Goal: Information Seeking & Learning: Learn about a topic

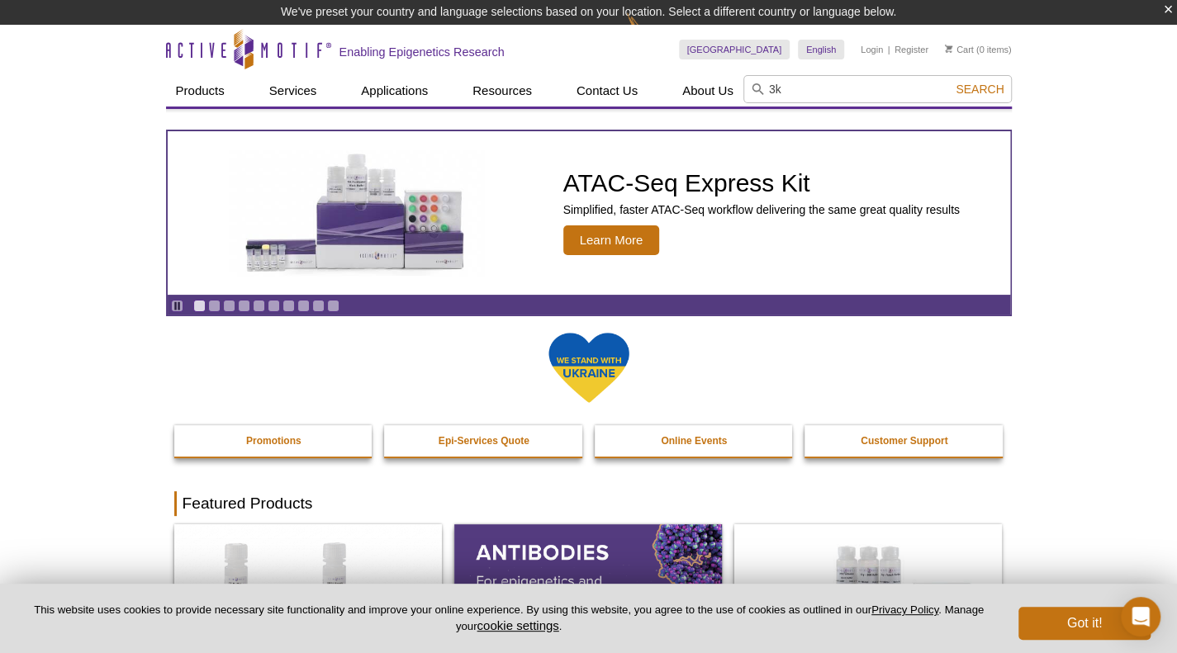
type input "3"
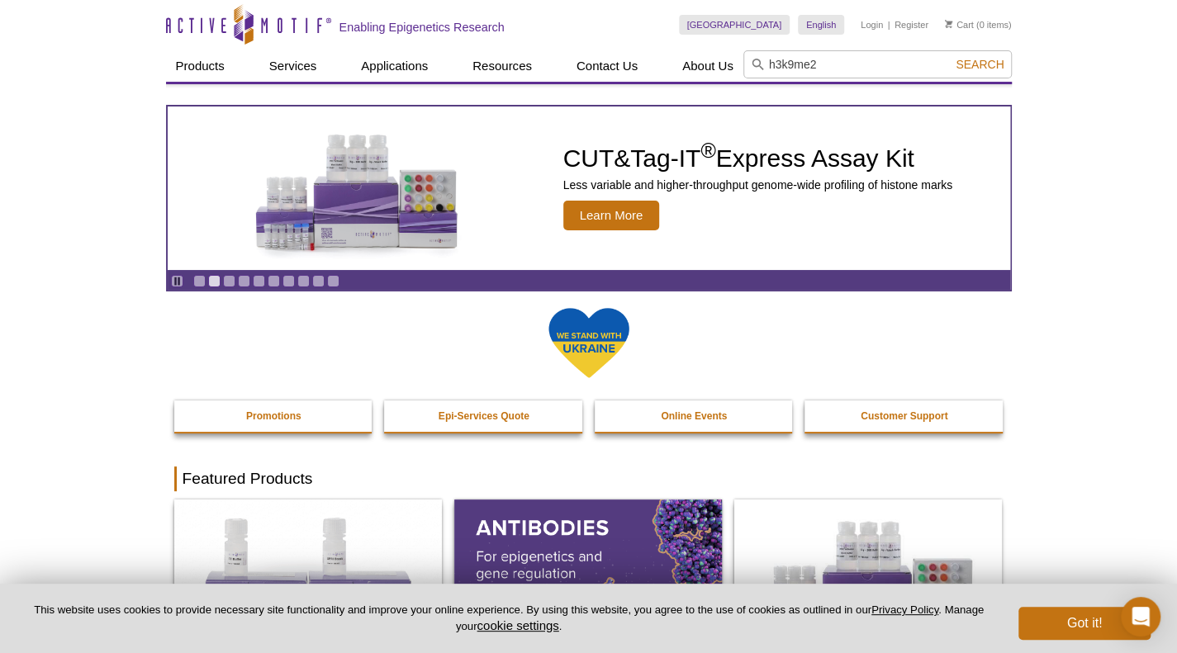
type input "h3k9me2"
click at [951, 57] on button "Search" at bounding box center [980, 64] width 58 height 15
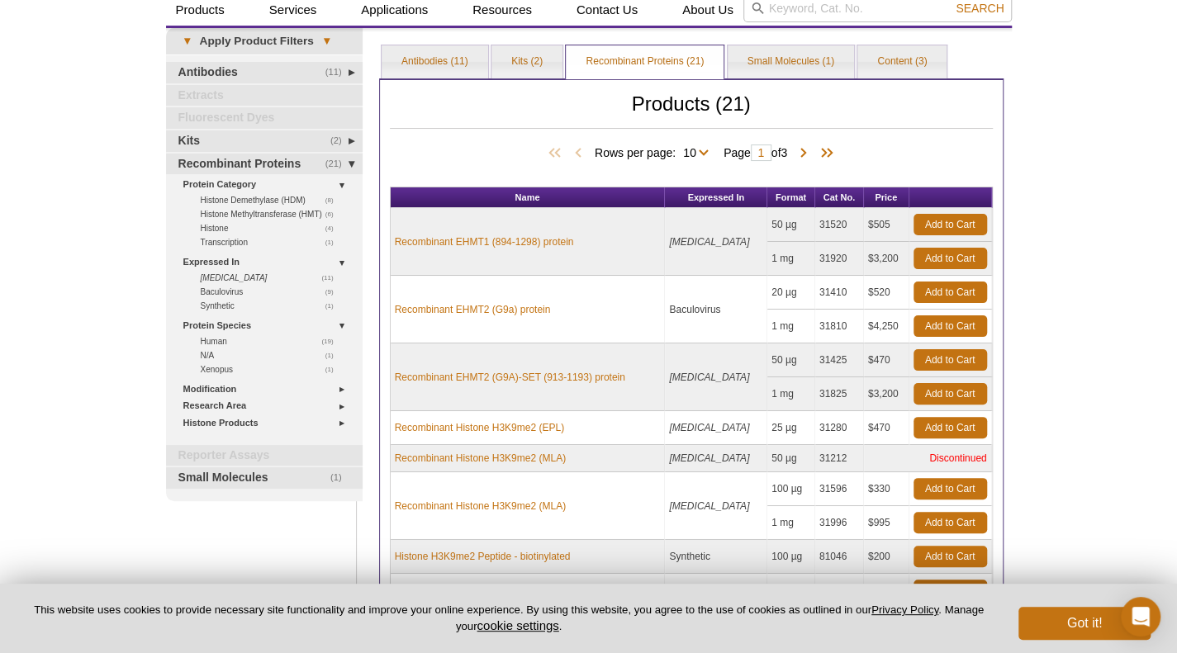
scroll to position [83, 0]
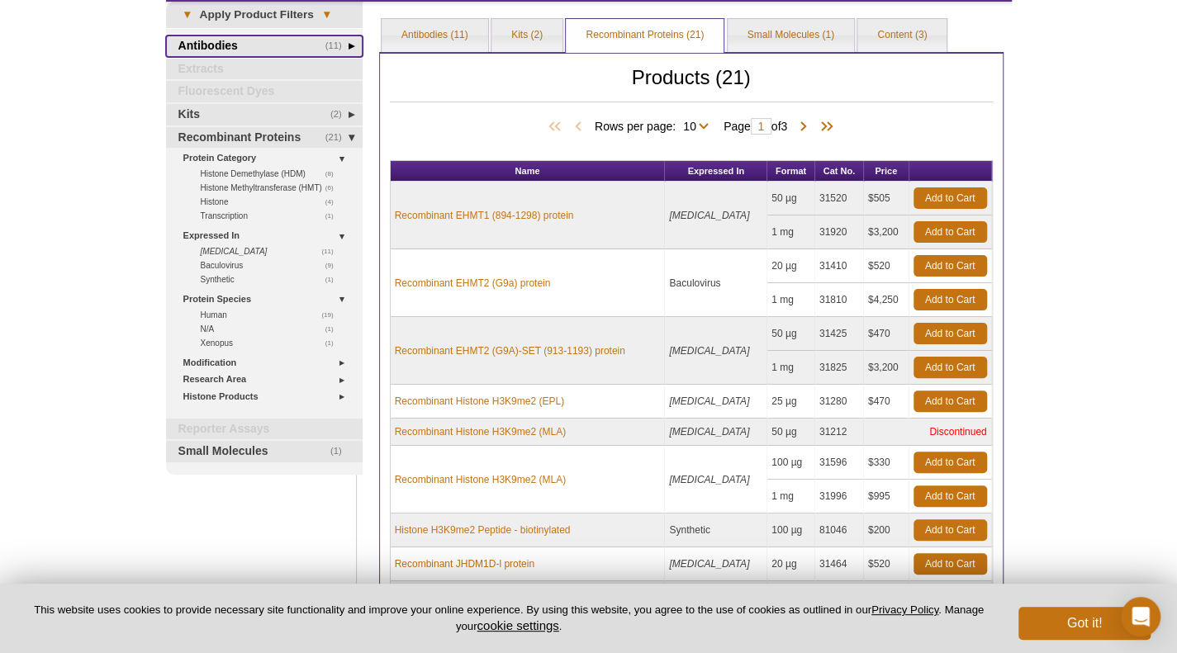
click at [211, 41] on link "(11) Antibodies" at bounding box center [264, 46] width 197 height 21
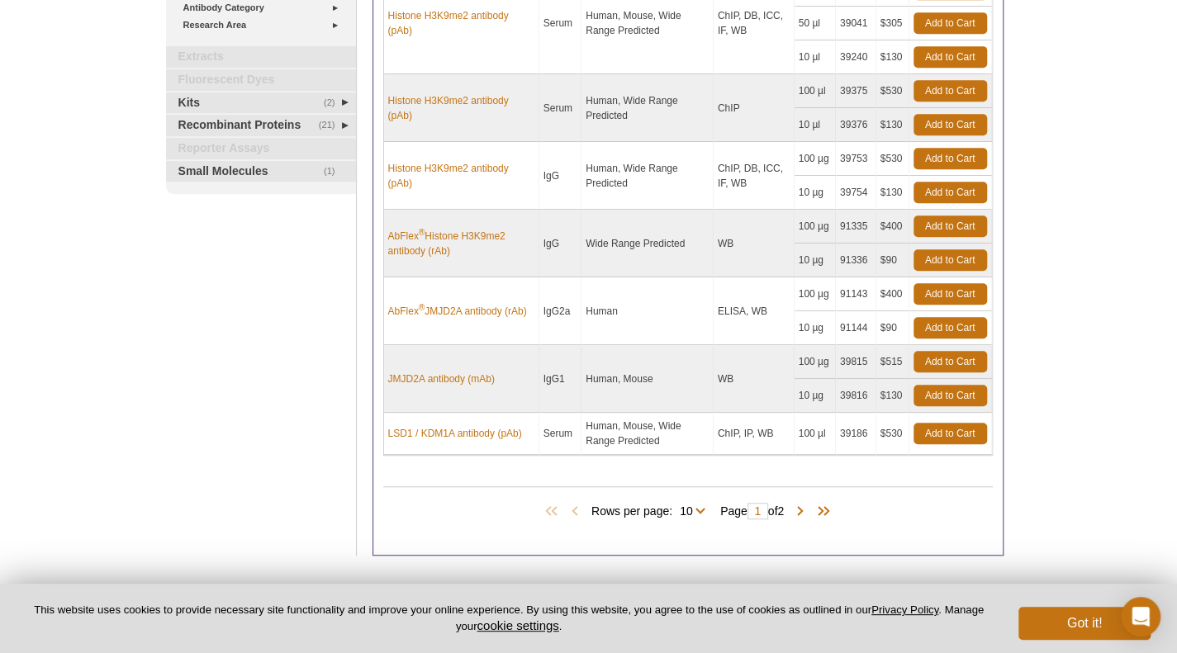
scroll to position [496, 0]
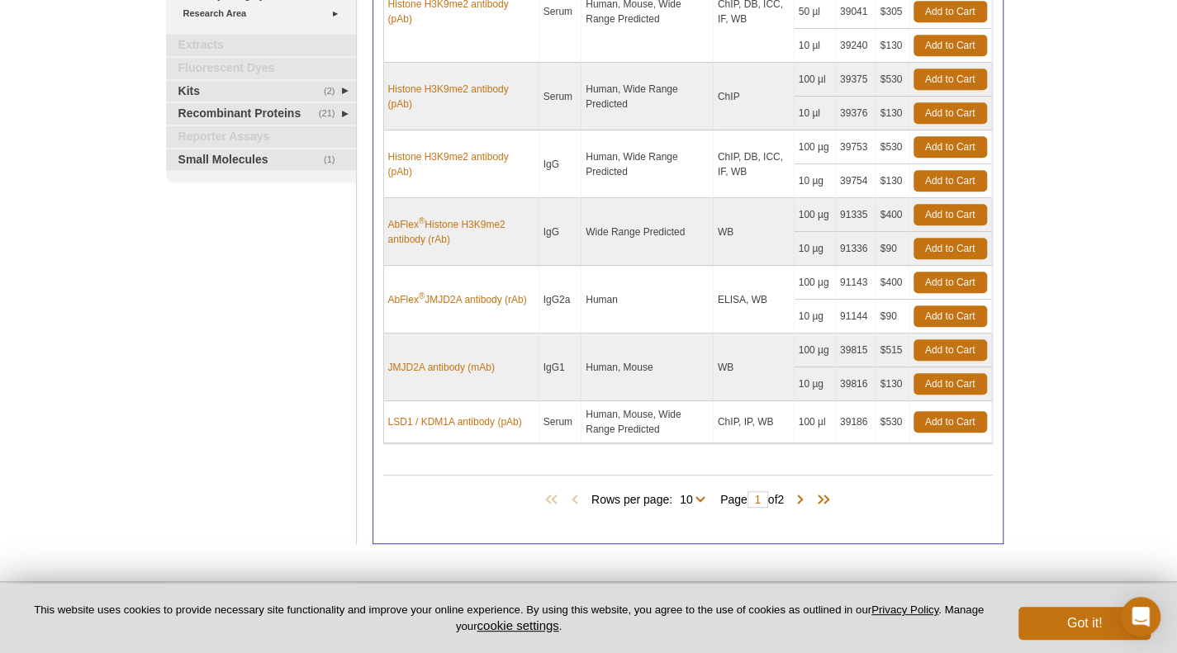
click at [699, 495] on span "Rows per page: 10 All 10" at bounding box center [652, 499] width 121 height 17
click at [693, 496] on select "10 All" at bounding box center [686, 503] width 28 height 15
select select "11"
click at [675, 496] on select "10 All" at bounding box center [686, 503] width 28 height 15
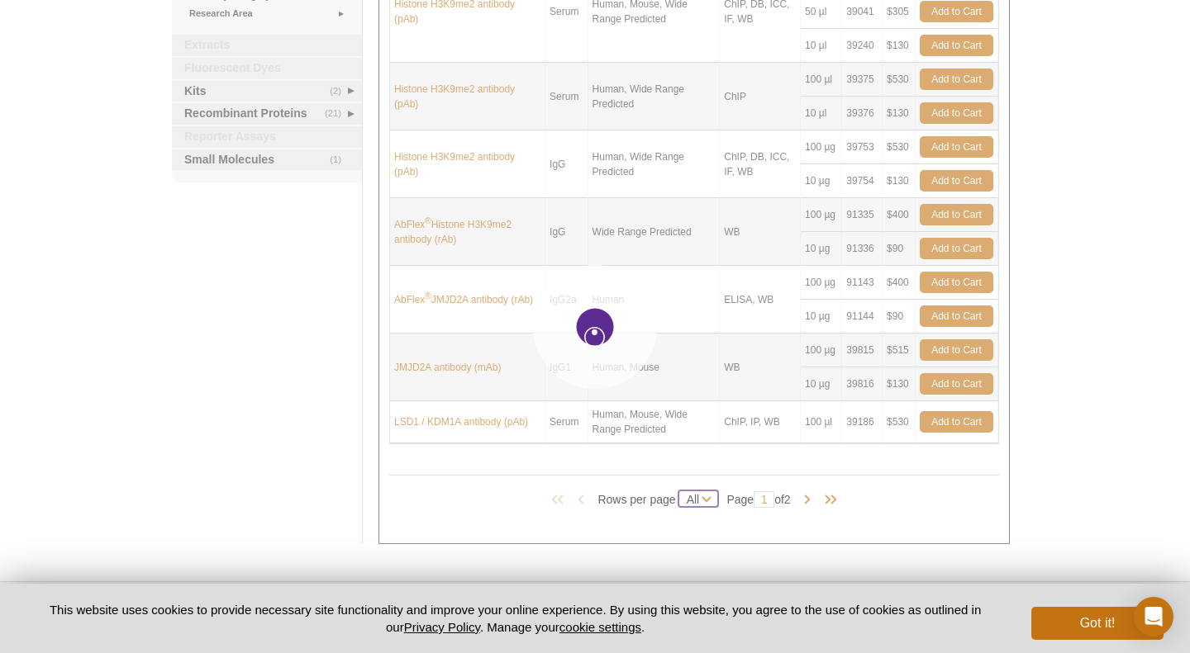
select select "11"
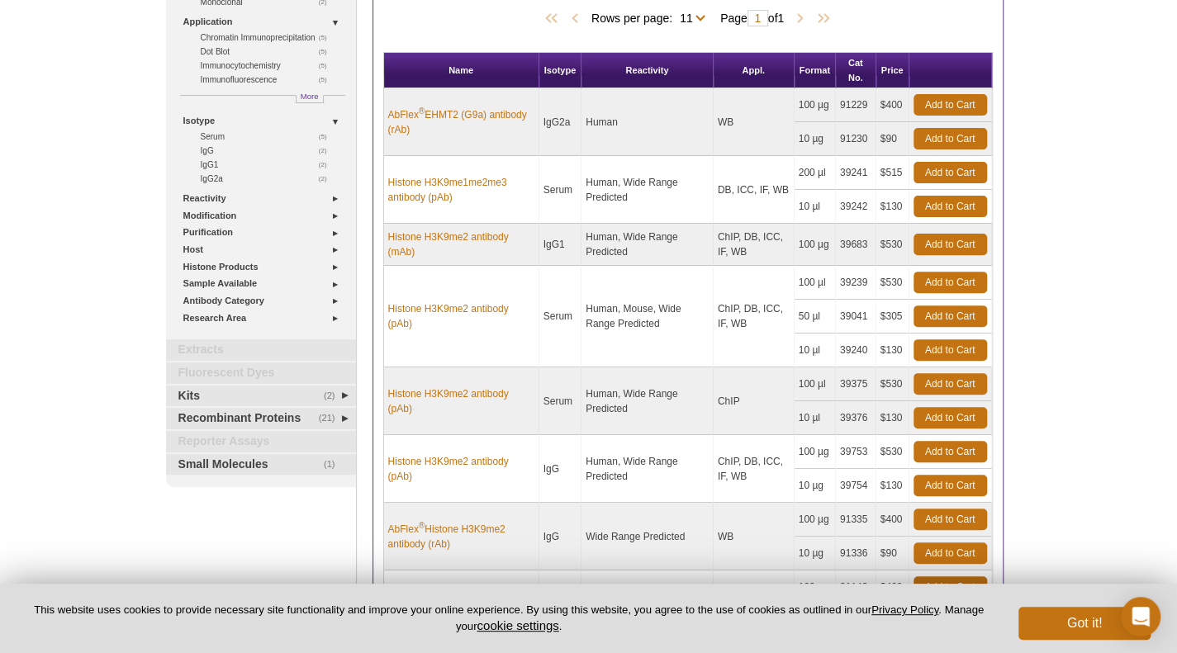
scroll to position [165, 0]
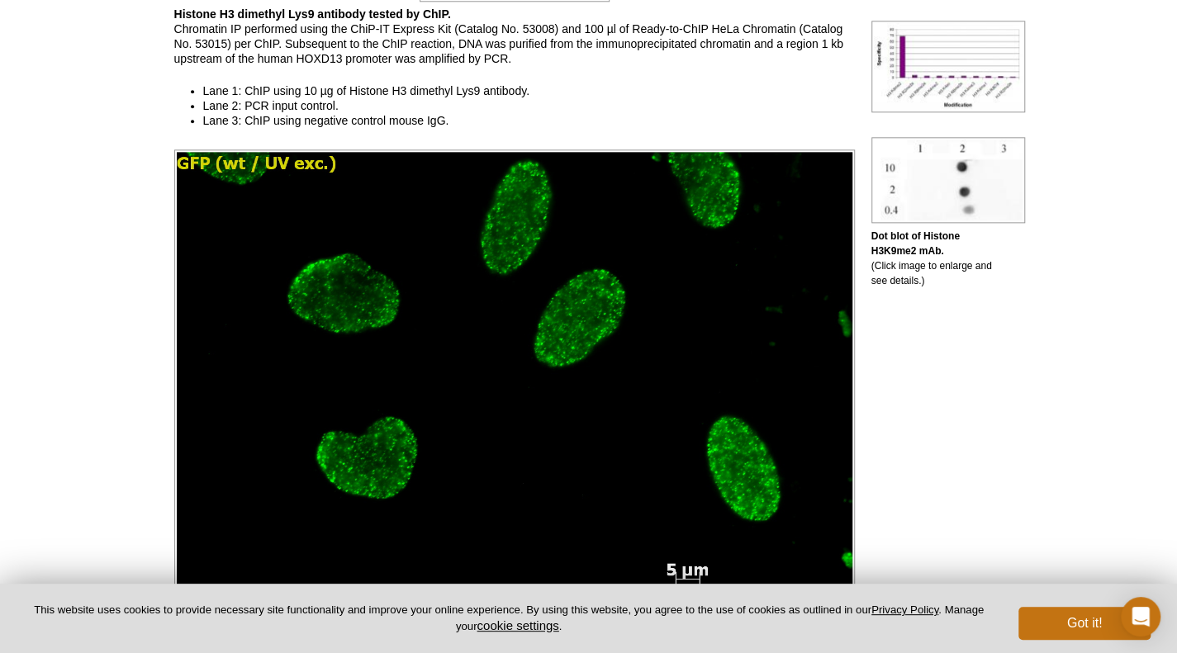
scroll to position [1322, 0]
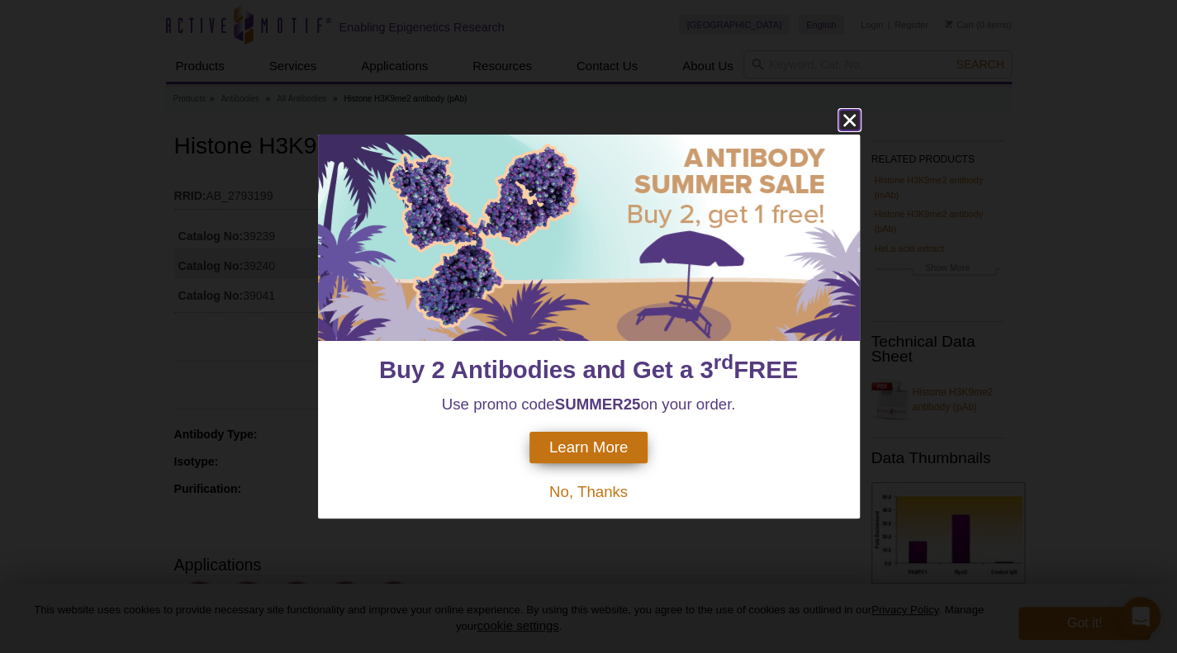
click at [839, 125] on icon "close" at bounding box center [849, 120] width 21 height 21
